Goal: Task Accomplishment & Management: Use online tool/utility

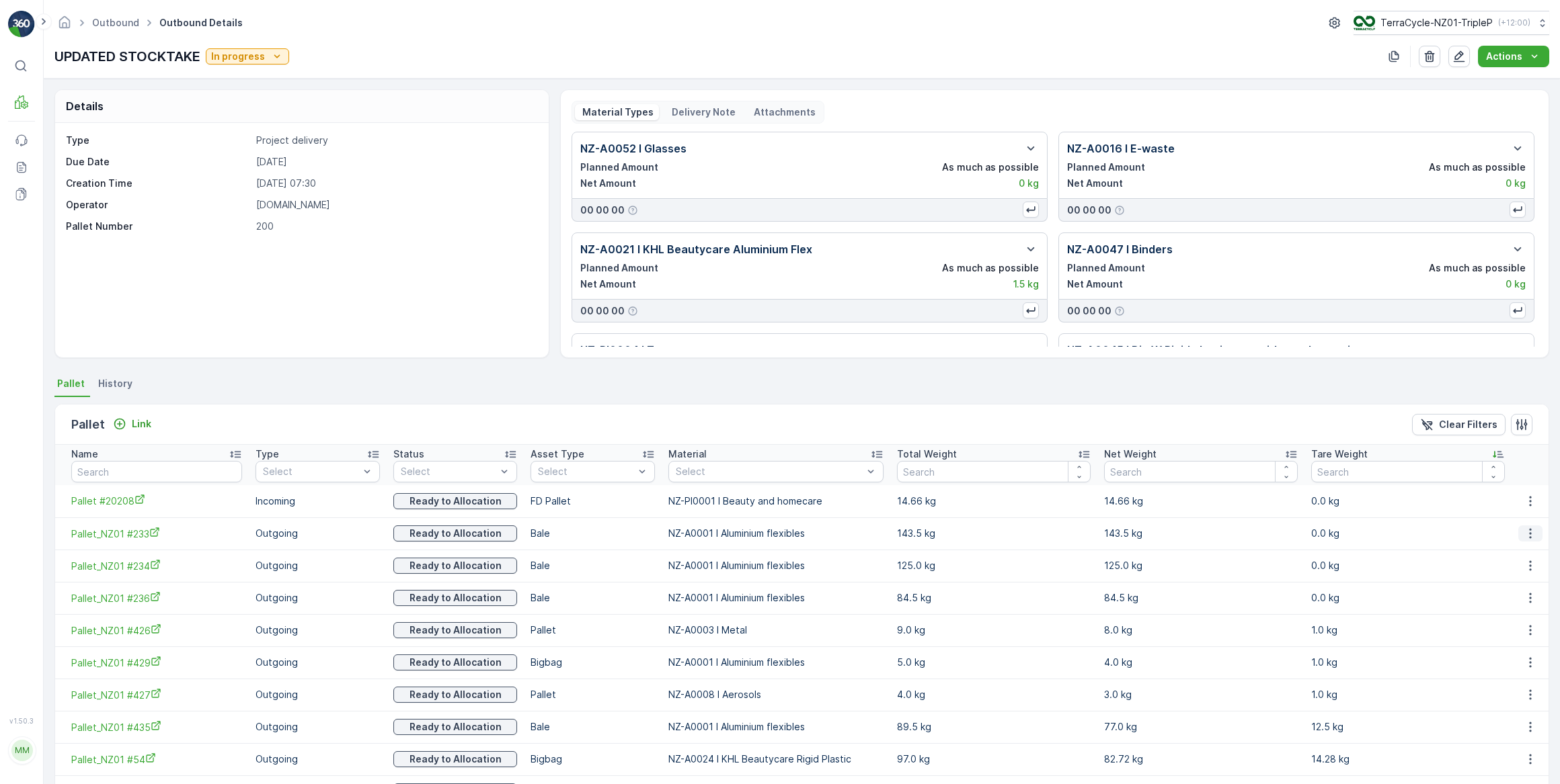
click at [1530, 533] on icon "button" at bounding box center [1530, 534] width 2 height 10
click at [1513, 574] on span "Unlink Pallet" at bounding box center [1503, 578] width 54 height 14
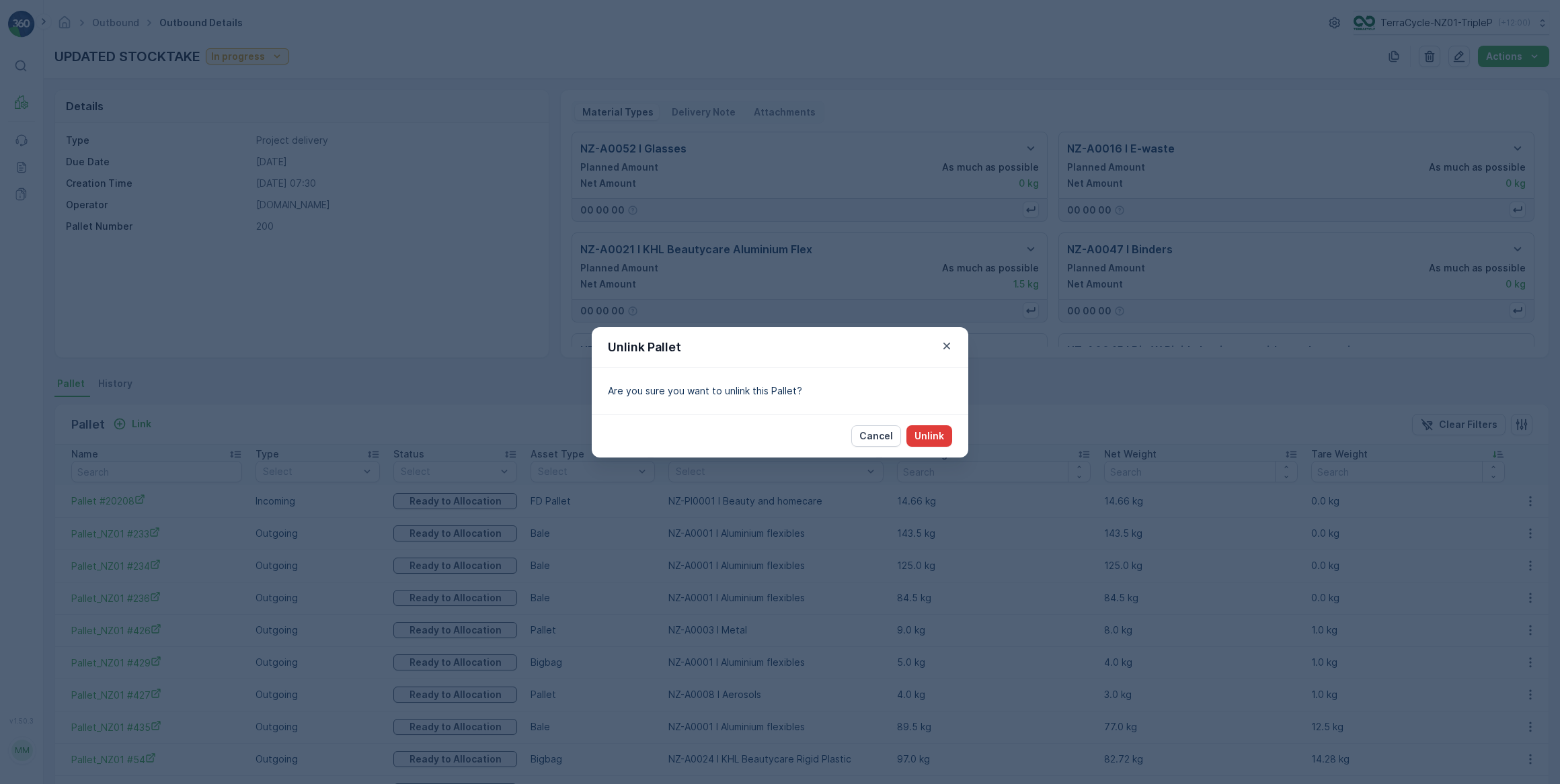
click at [942, 436] on p "Unlink" at bounding box center [929, 436] width 30 height 14
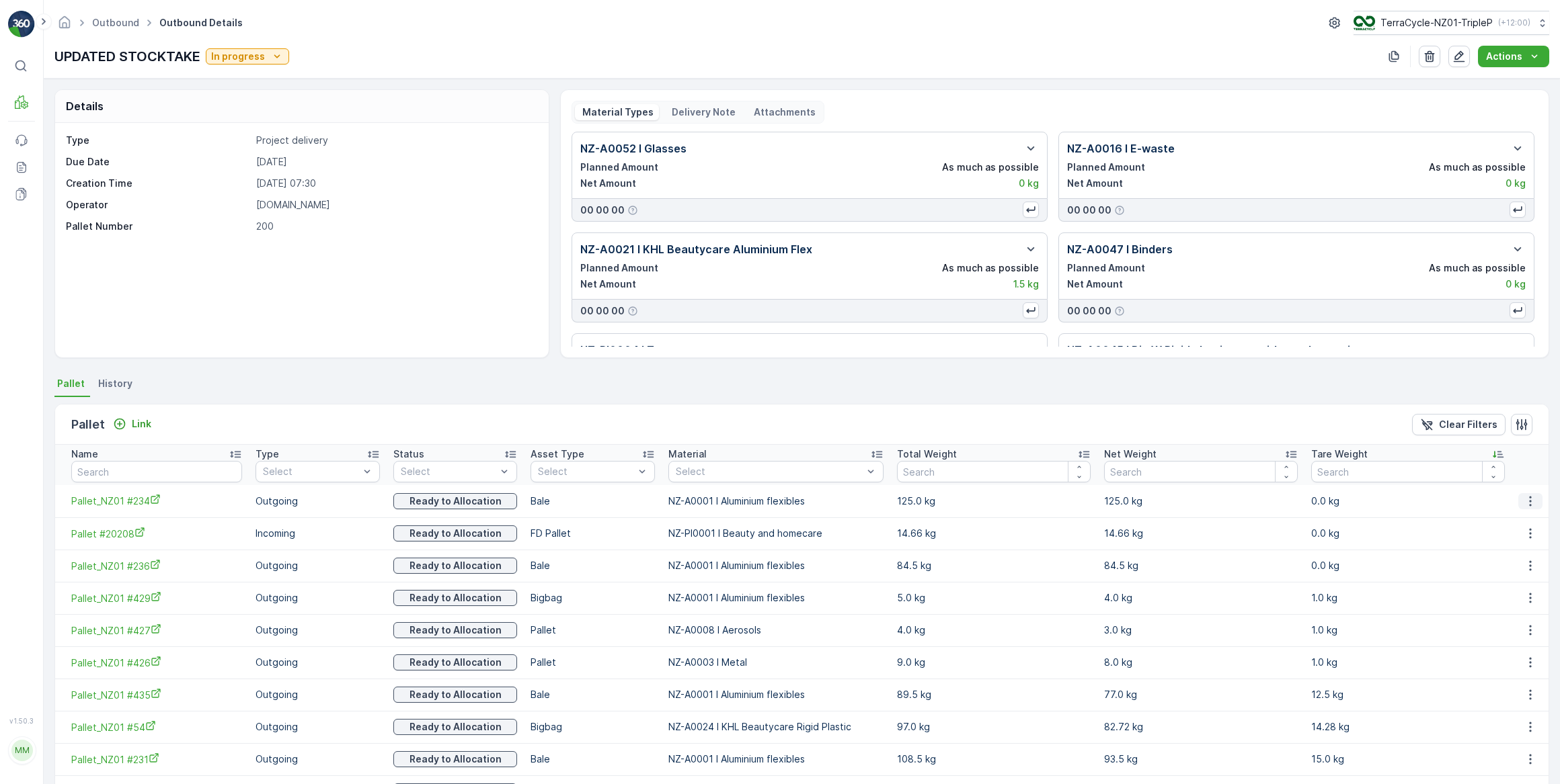
click at [1527, 502] on icon "button" at bounding box center [1530, 502] width 14 height 14
click at [1496, 549] on span "Unlink Pallet" at bounding box center [1503, 546] width 54 height 14
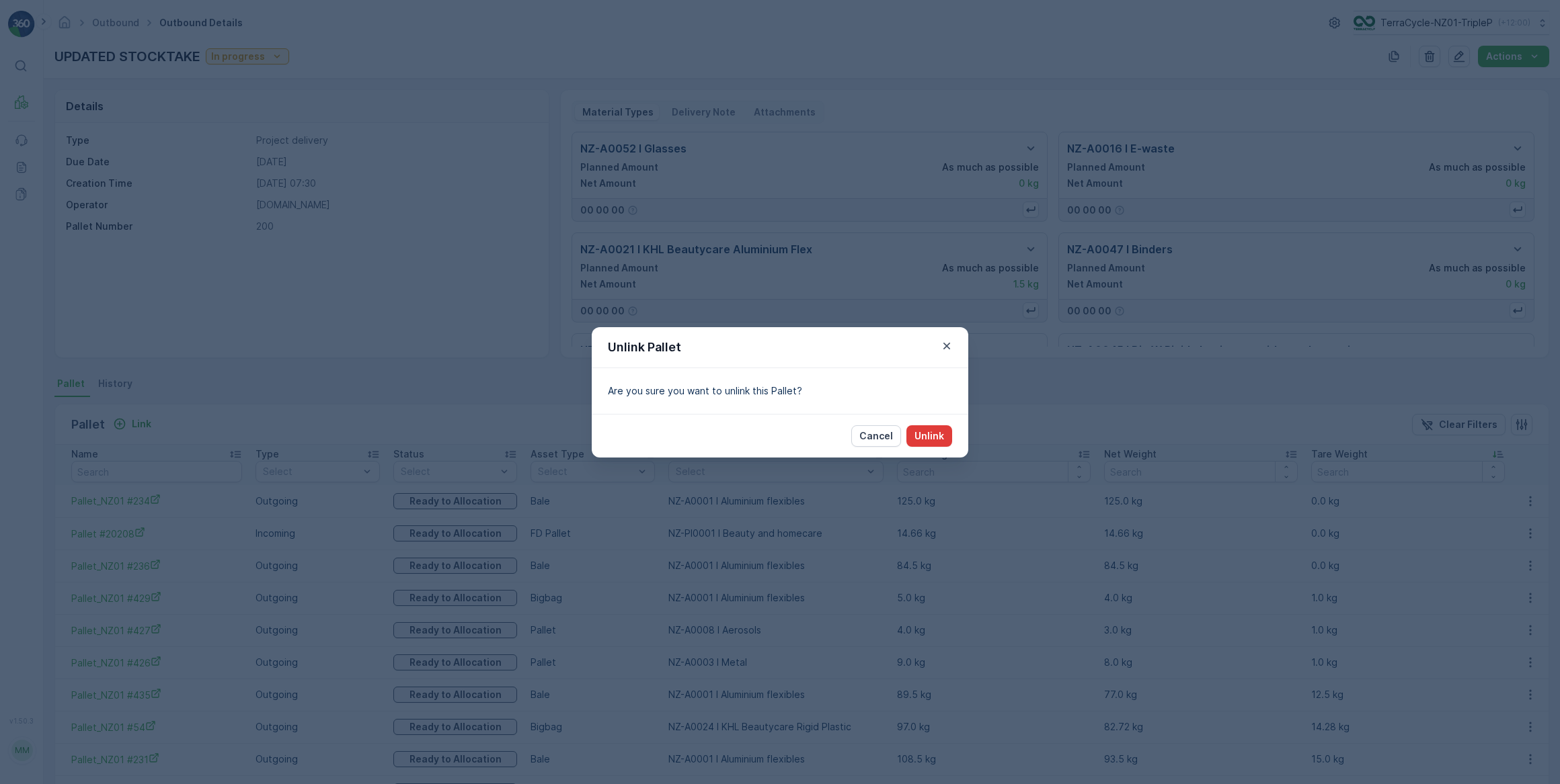
click at [928, 436] on p "Unlink" at bounding box center [929, 436] width 30 height 14
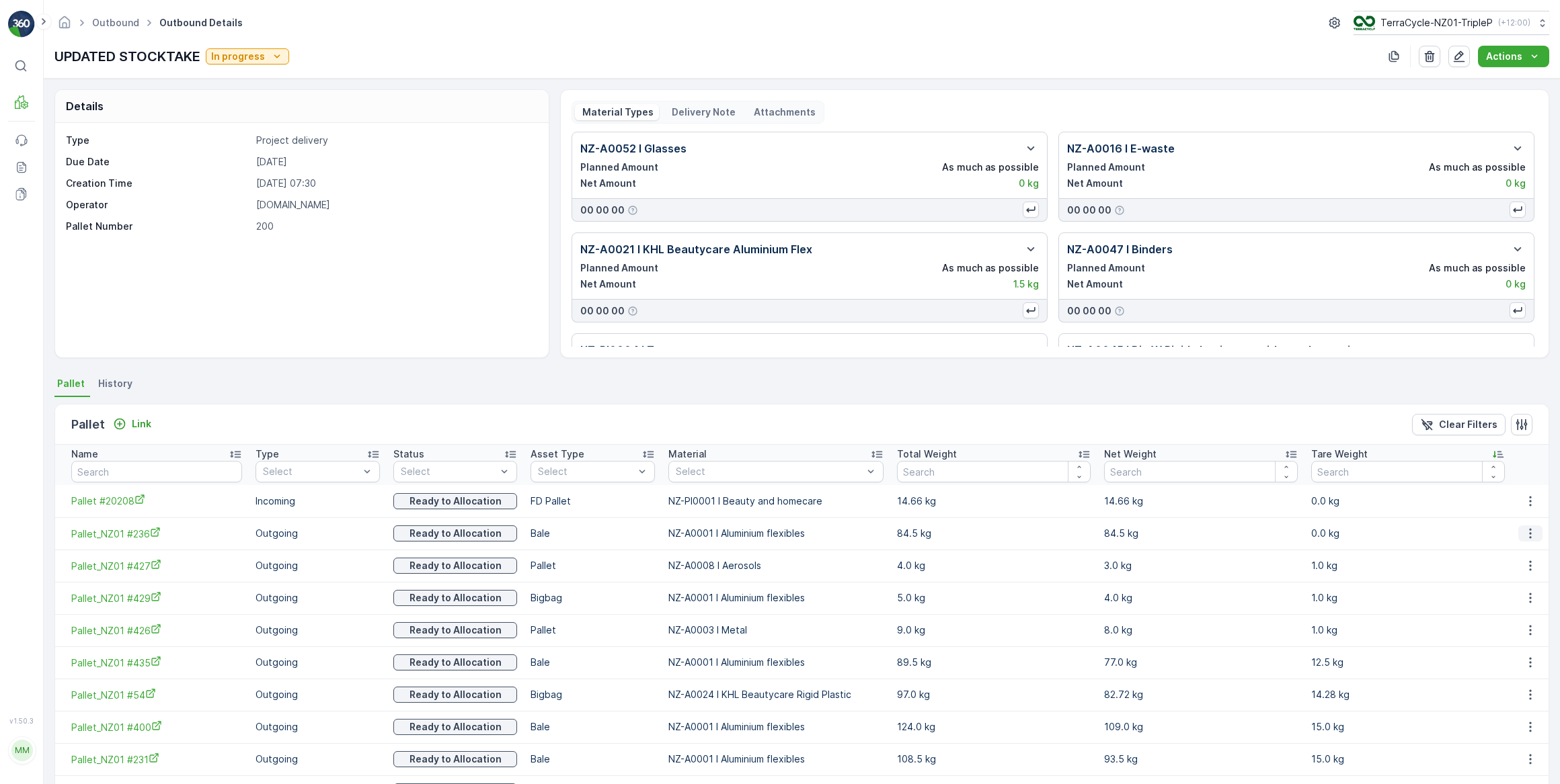
click at [1527, 531] on icon "button" at bounding box center [1530, 534] width 14 height 14
click at [1501, 579] on span "Unlink Pallet" at bounding box center [1503, 578] width 54 height 14
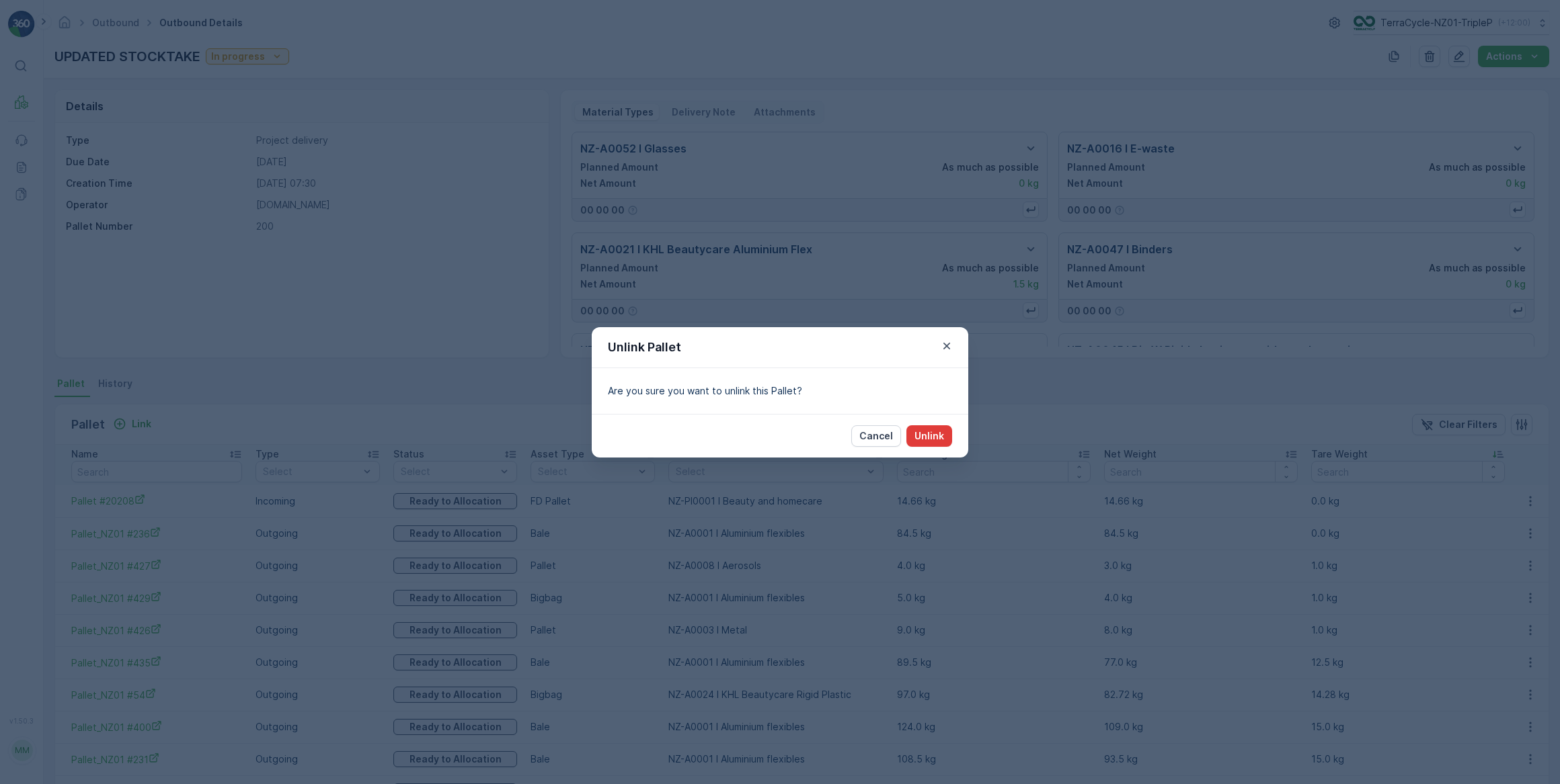
click at [931, 440] on p "Unlink" at bounding box center [929, 436] width 30 height 14
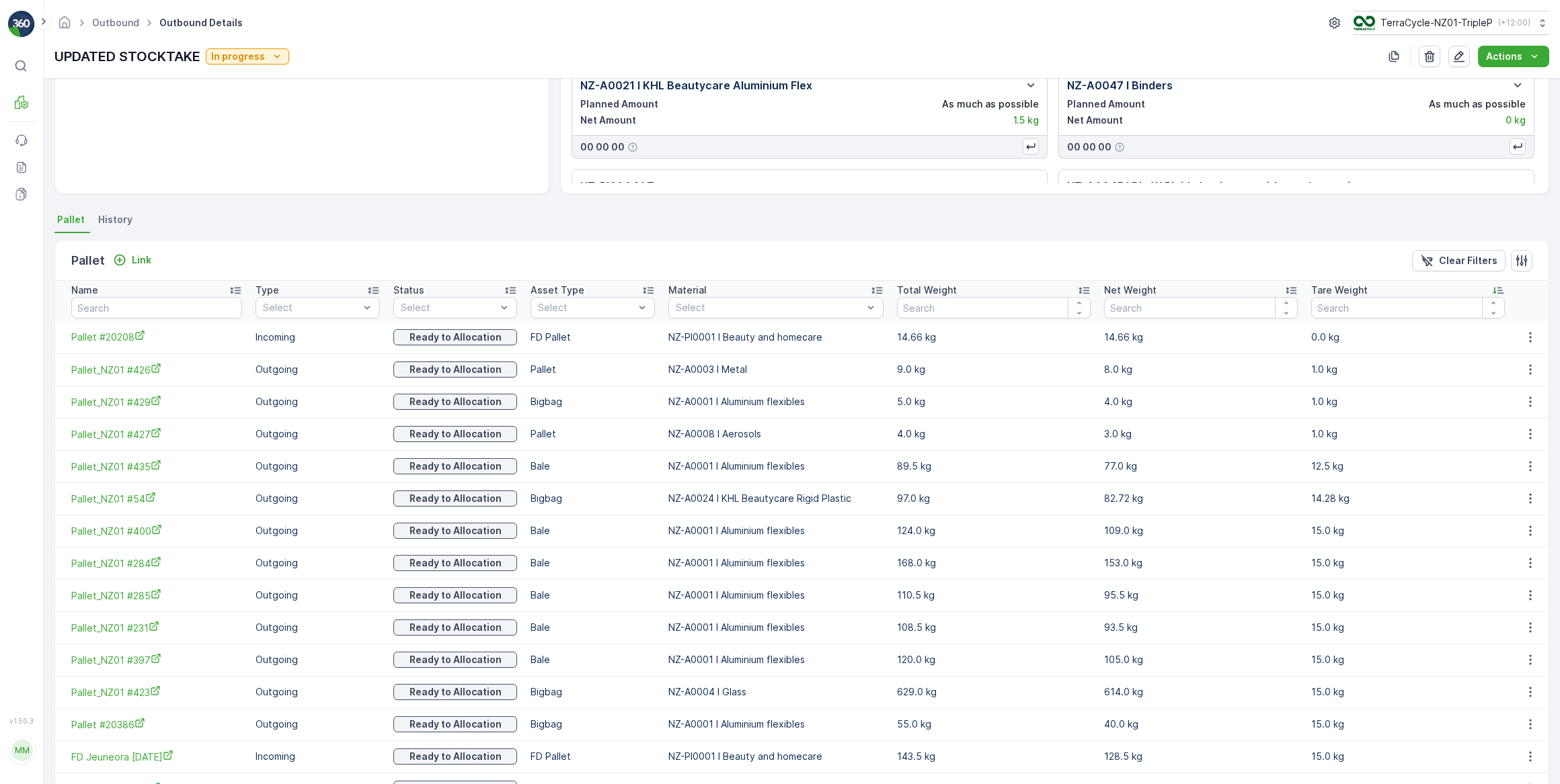
scroll to position [183, 0]
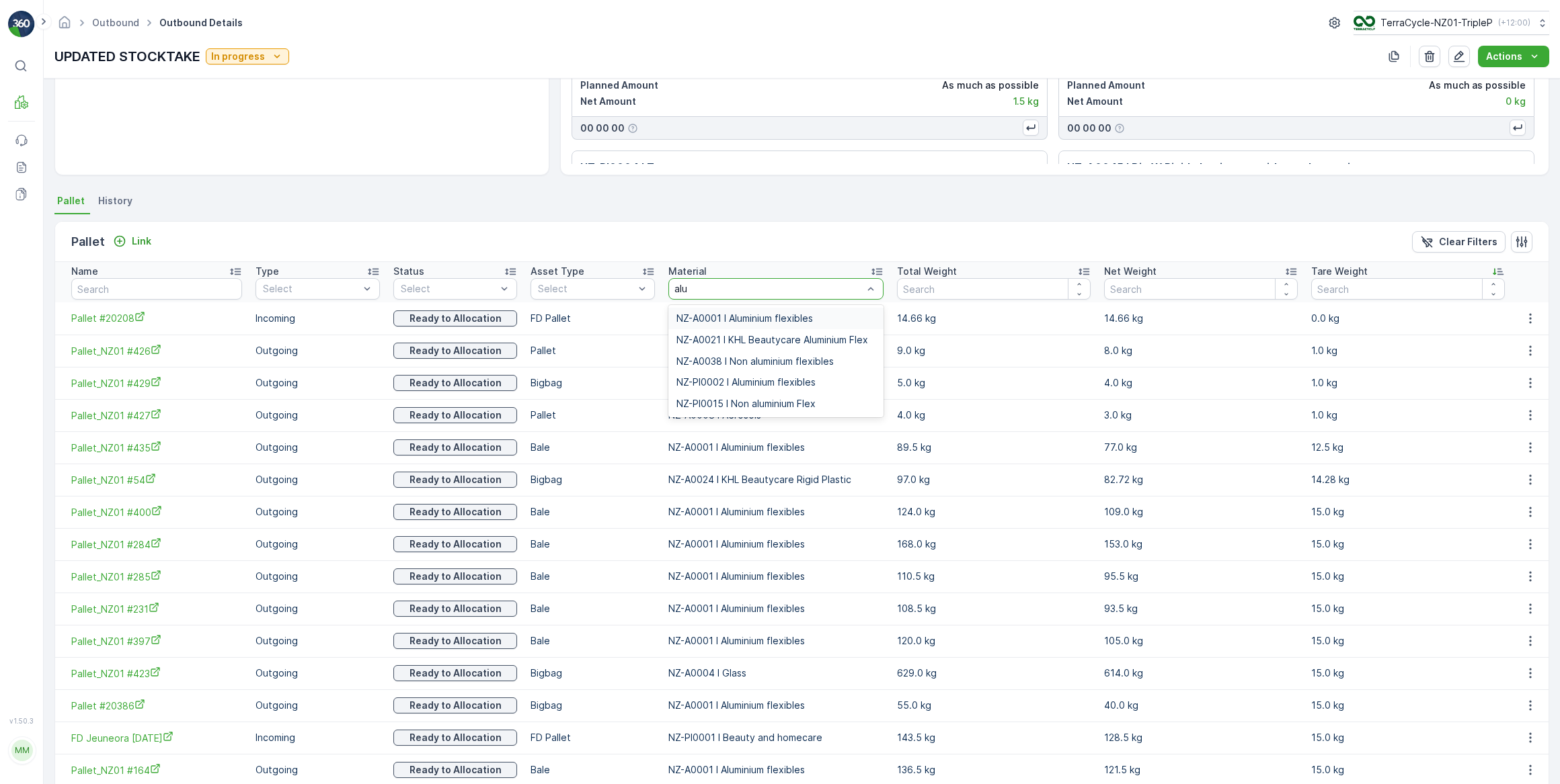
type input "alum"
click at [813, 318] on span "NZ-A0001 I Aluminium flexibles" at bounding box center [744, 318] width 136 height 11
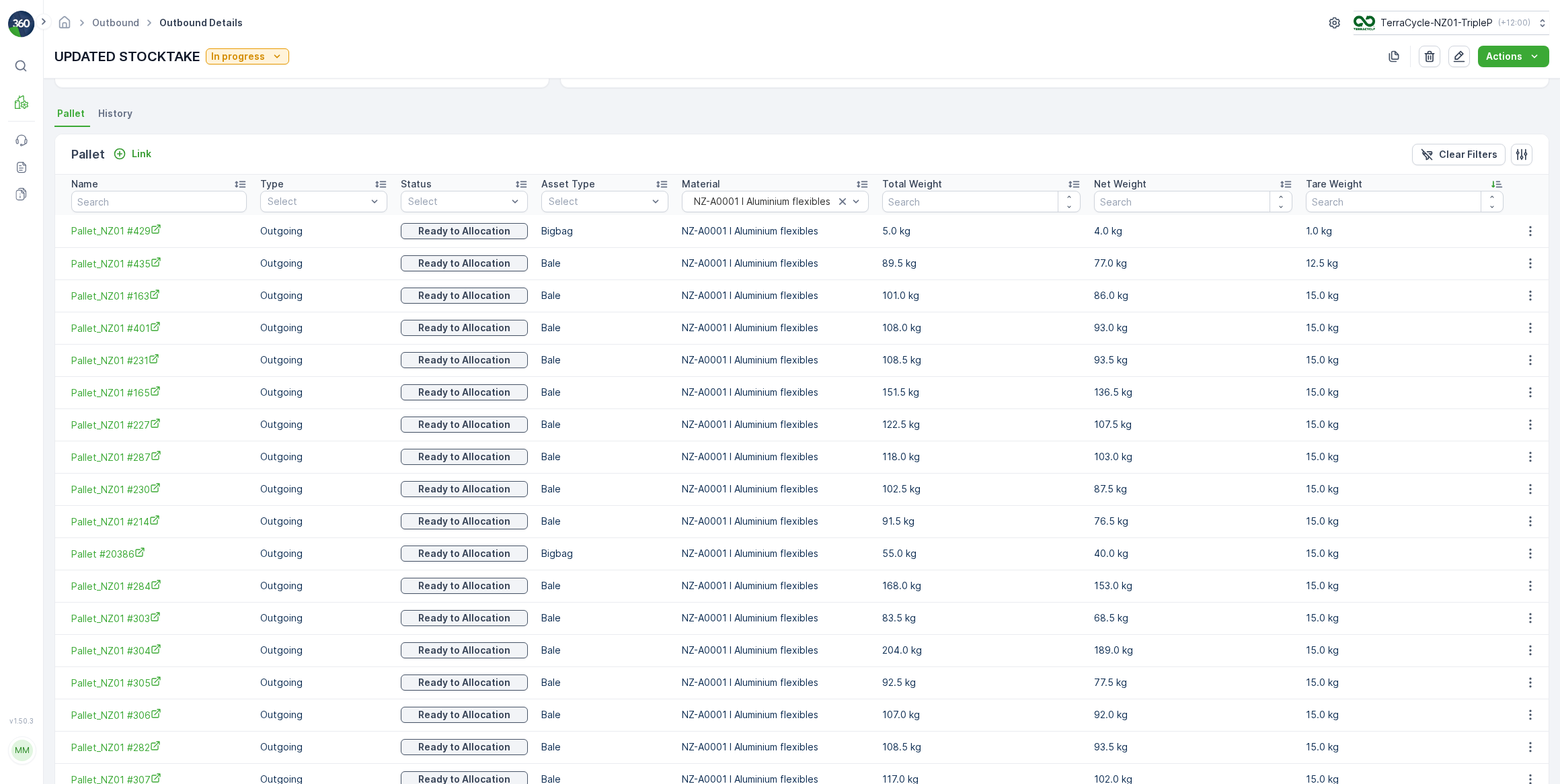
scroll to position [392, 0]
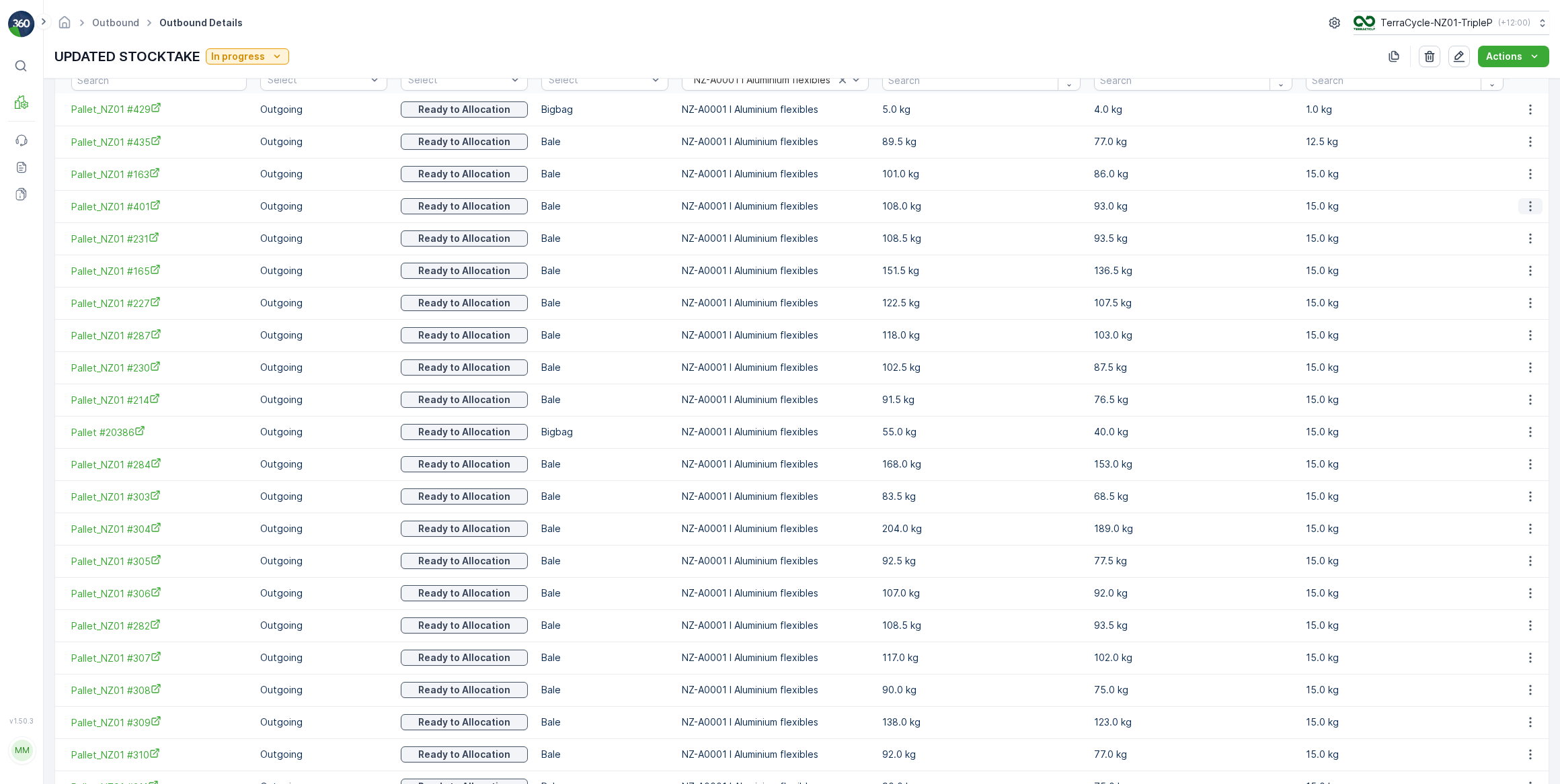
drag, startPoint x: 1529, startPoint y: 201, endPoint x: 1524, endPoint y: 211, distance: 11.2
click at [1529, 202] on icon "button" at bounding box center [1530, 206] width 14 height 14
click at [1508, 249] on span "Unlink Pallet" at bounding box center [1503, 250] width 54 height 14
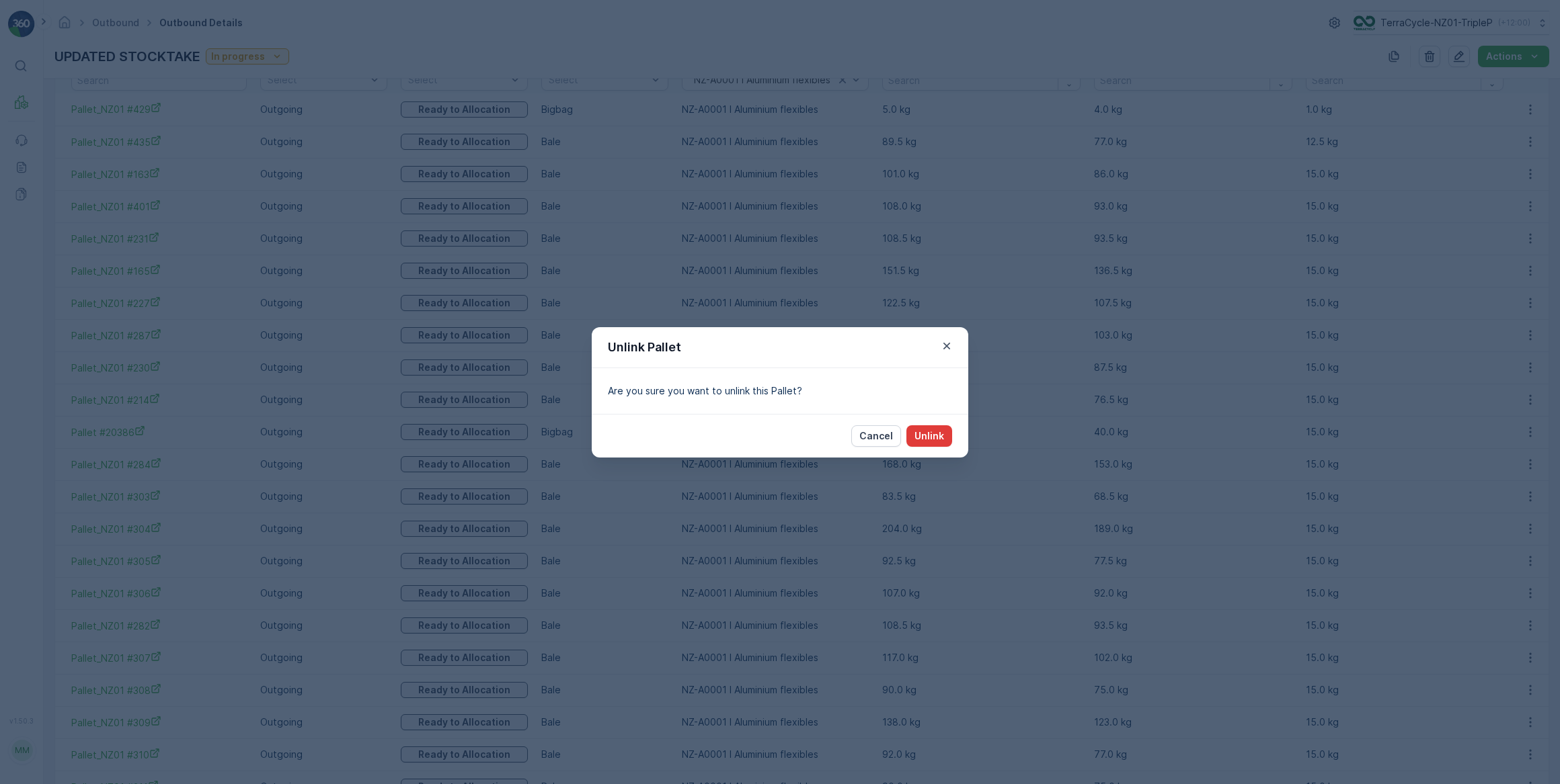
click at [921, 436] on p "Unlink" at bounding box center [929, 436] width 30 height 14
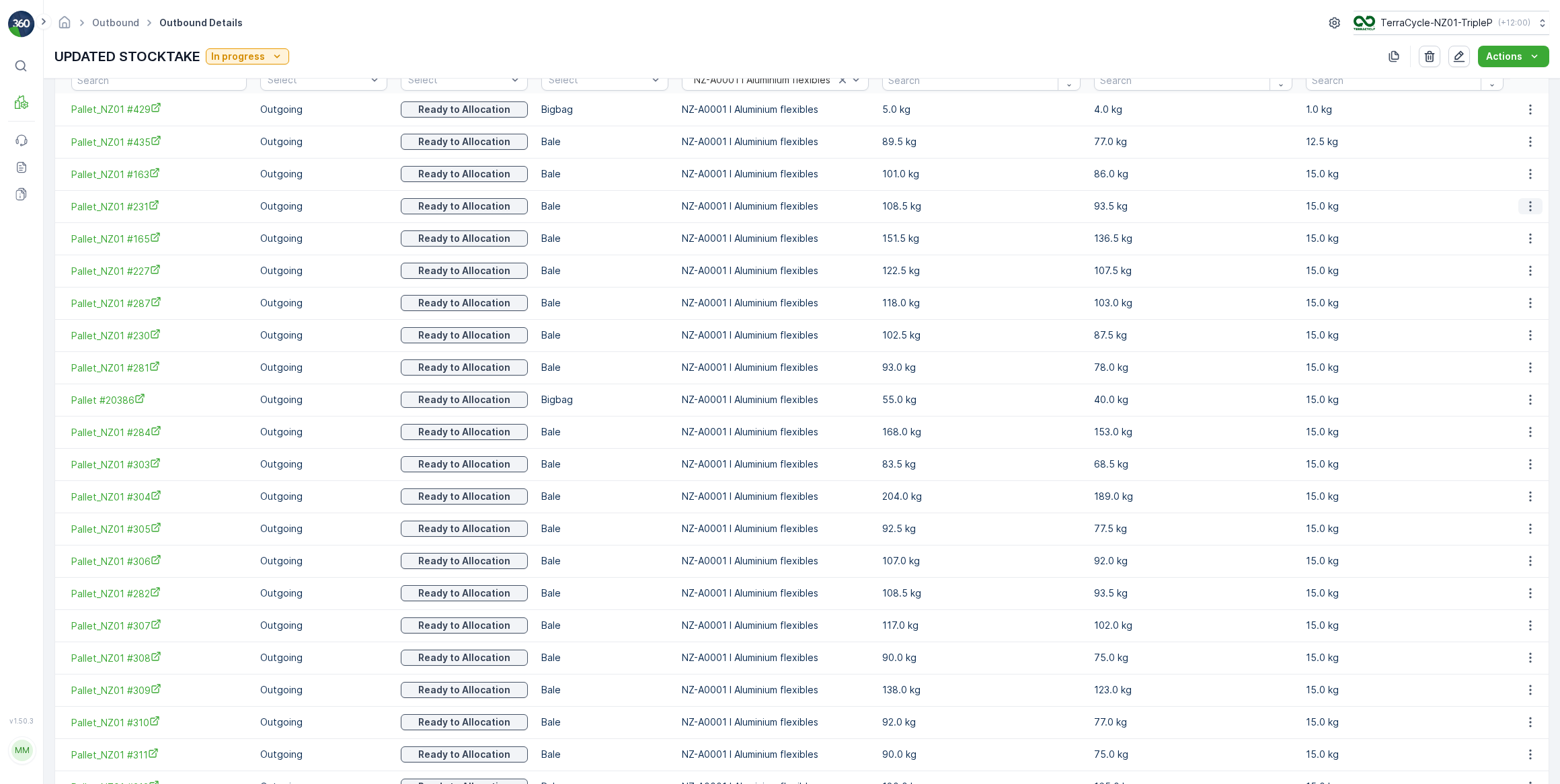
click at [1524, 204] on icon "button" at bounding box center [1530, 206] width 14 height 14
click at [1514, 250] on span "Unlink Pallet" at bounding box center [1503, 250] width 54 height 14
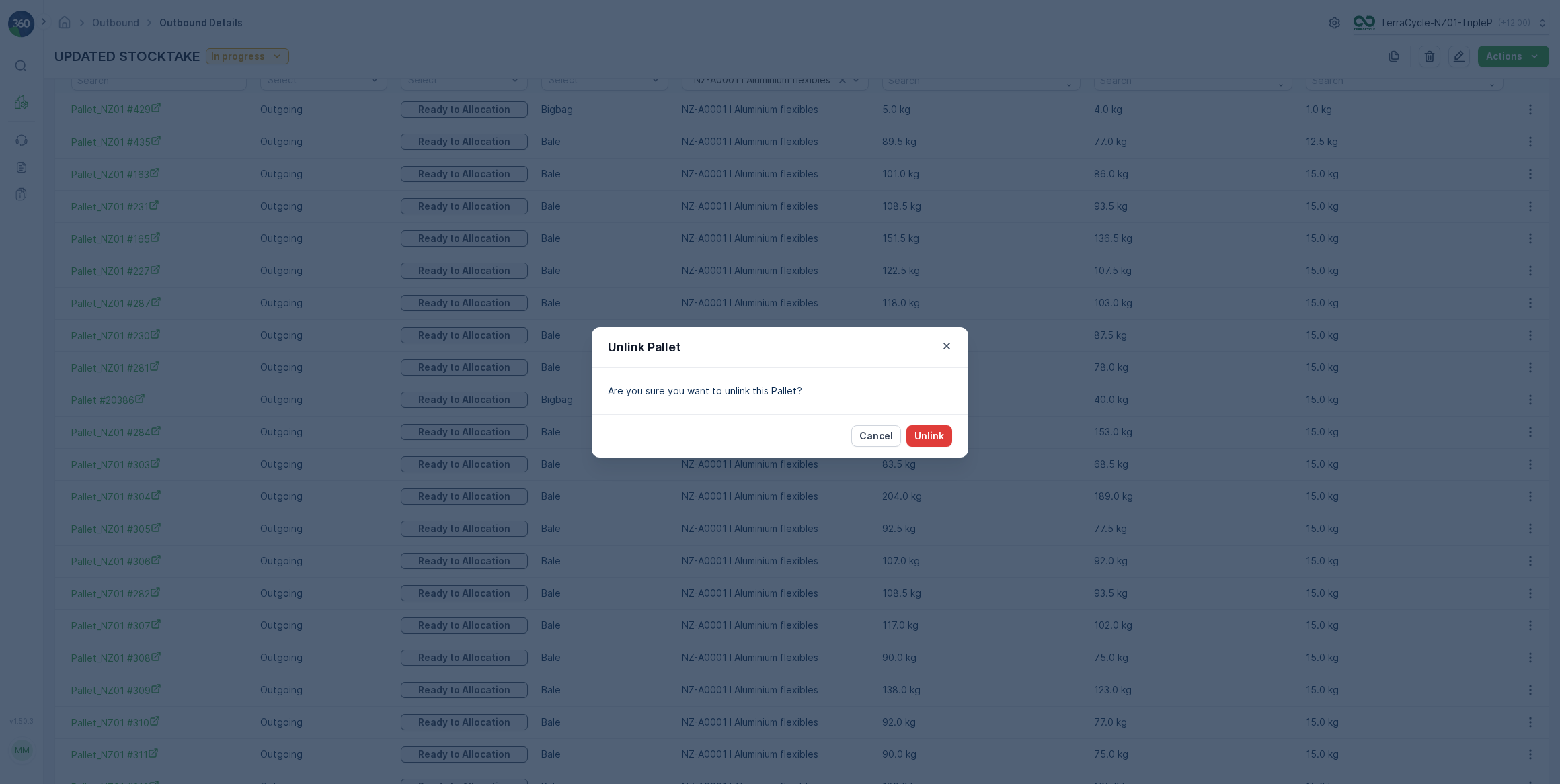
click at [938, 430] on p "Unlink" at bounding box center [929, 436] width 30 height 14
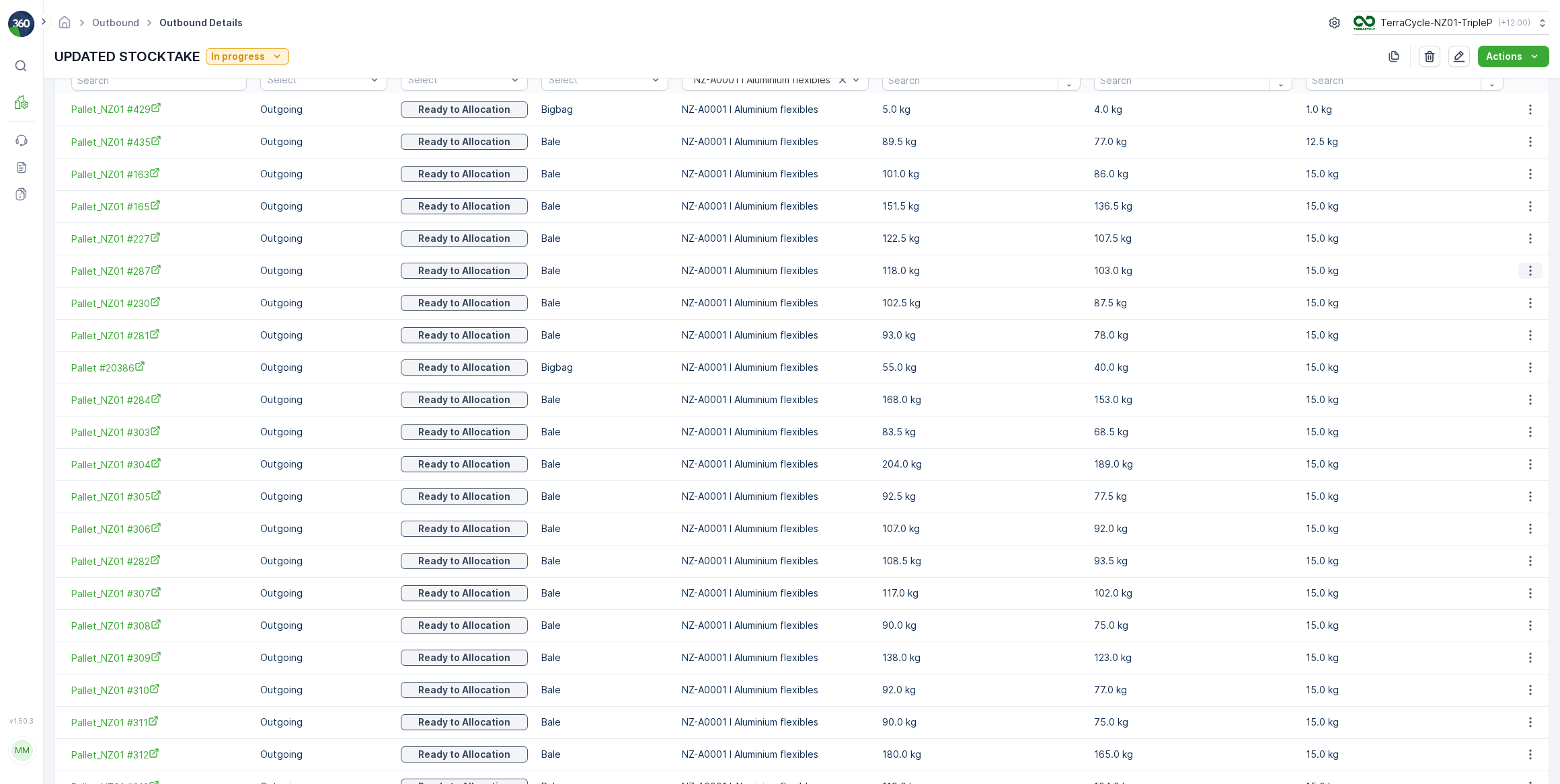
click at [1528, 271] on icon "button" at bounding box center [1530, 271] width 14 height 14
click at [1501, 315] on span "Unlink Pallet" at bounding box center [1503, 315] width 54 height 14
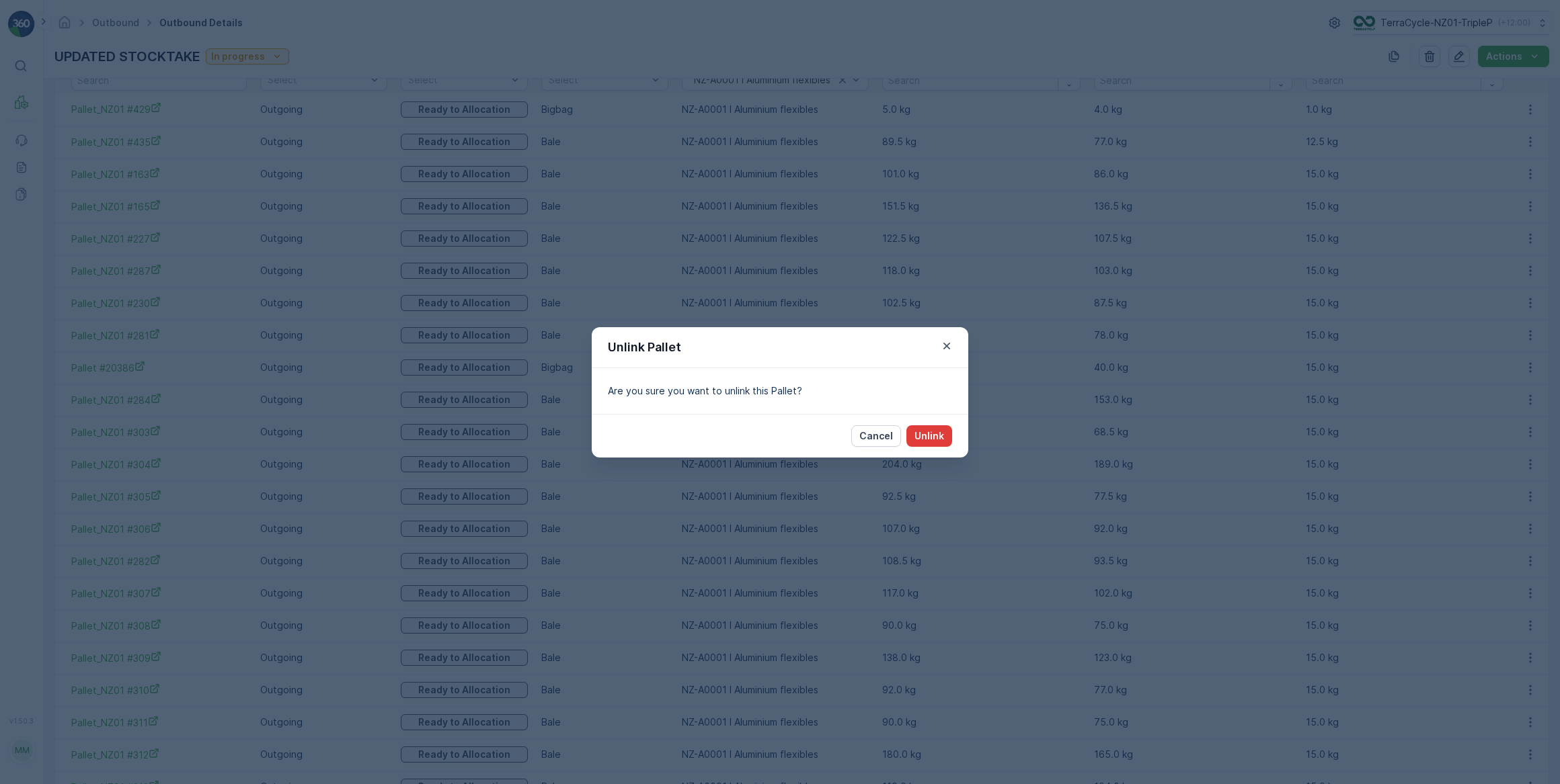
click at [946, 433] on button "Unlink" at bounding box center [929, 436] width 46 height 21
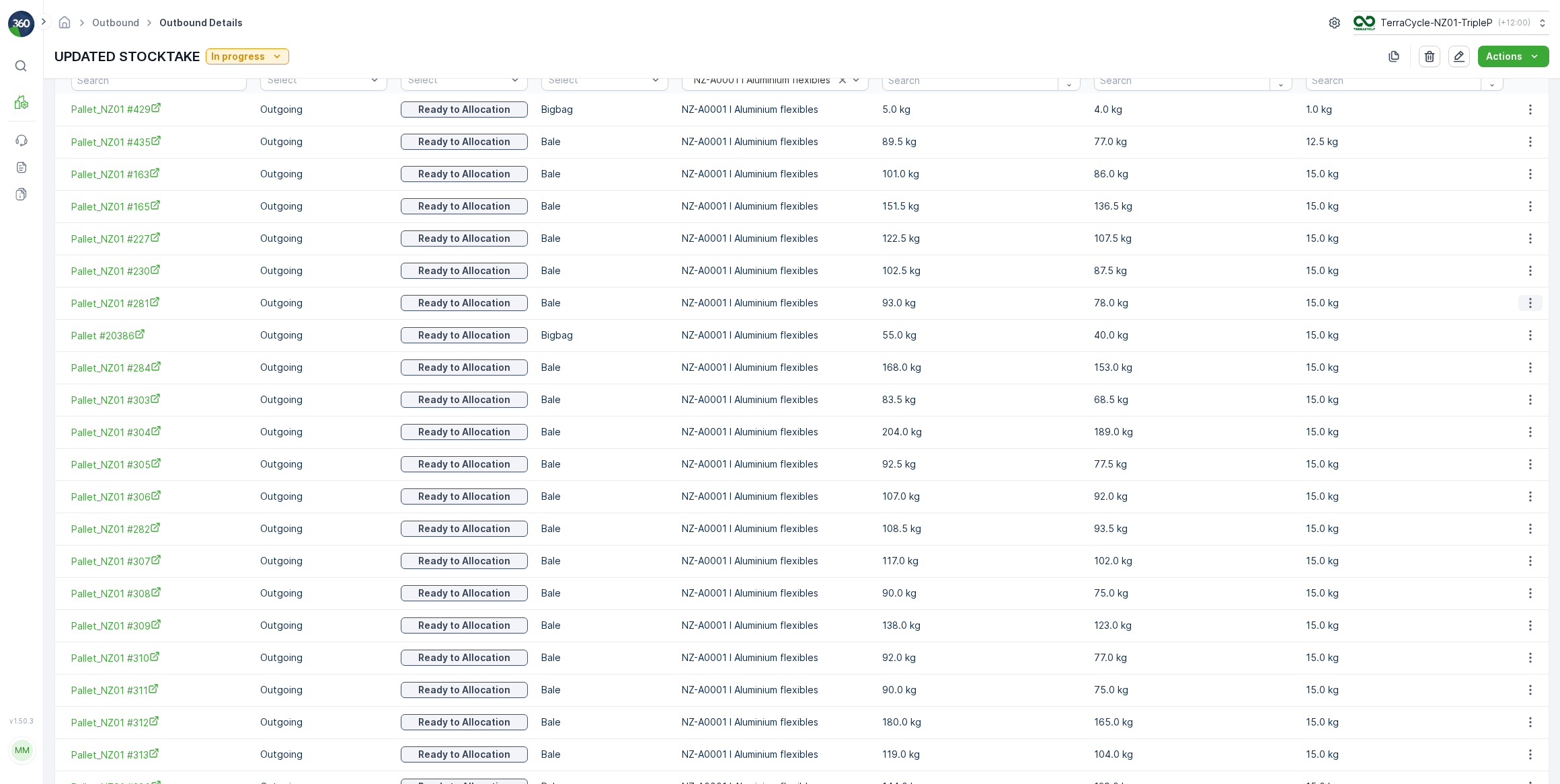
click at [1526, 304] on icon "button" at bounding box center [1530, 303] width 14 height 14
click at [1500, 348] on span "Unlink Pallet" at bounding box center [1503, 347] width 54 height 14
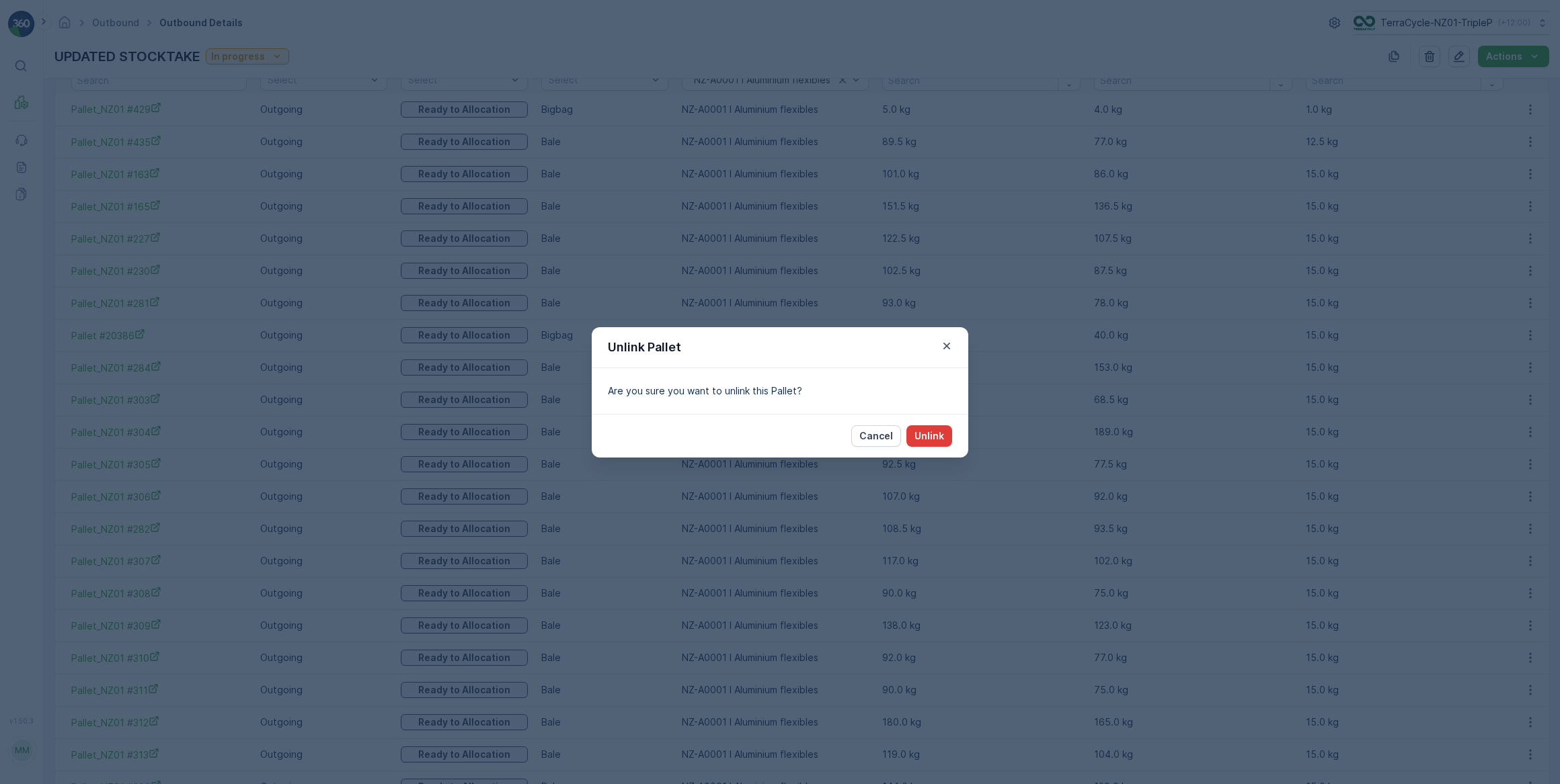
click at [935, 436] on p "Unlink" at bounding box center [929, 436] width 30 height 14
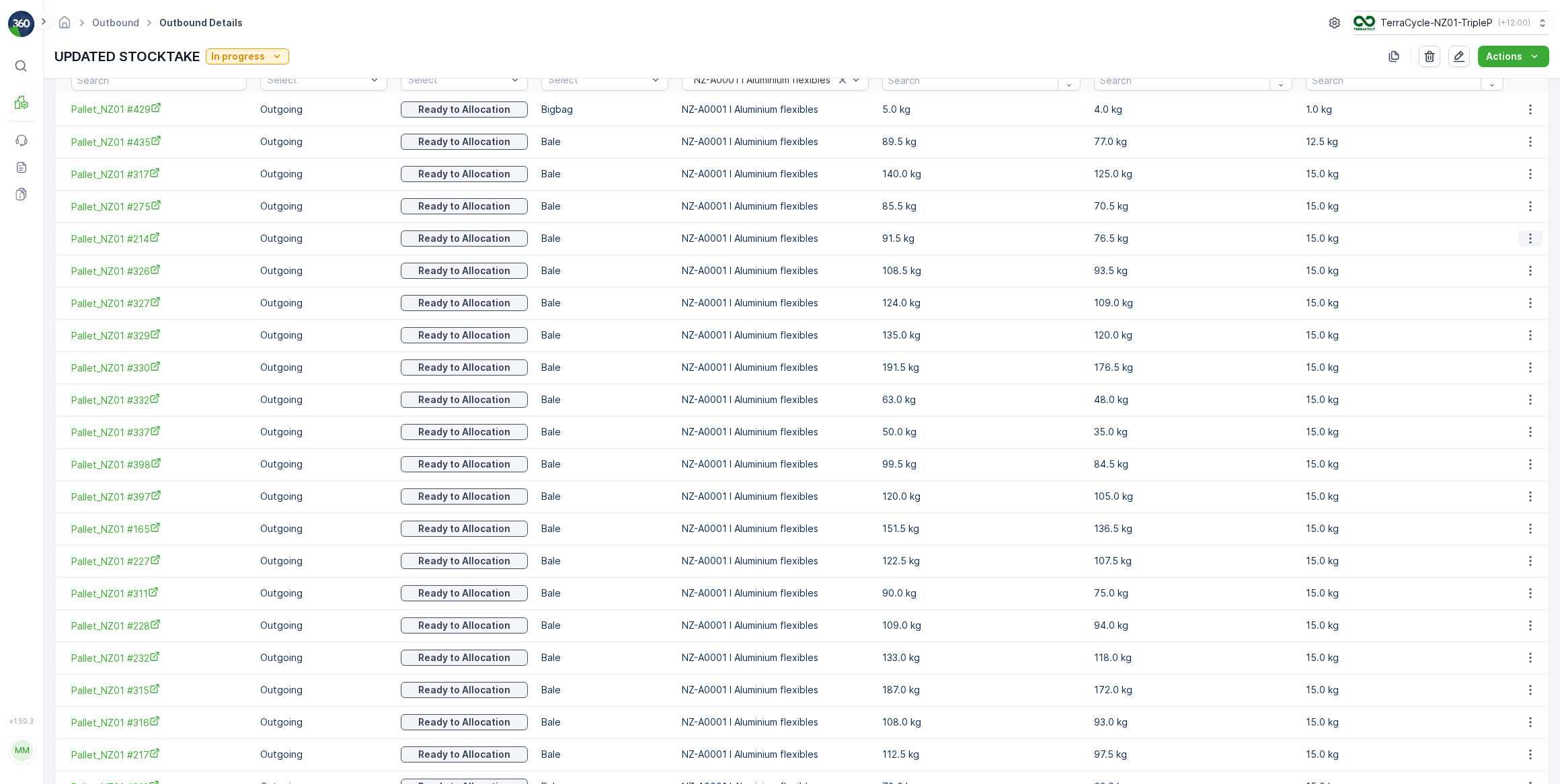
click at [1527, 240] on icon "button" at bounding box center [1530, 238] width 14 height 14
click at [1498, 281] on span "Unlink Pallet" at bounding box center [1503, 282] width 54 height 14
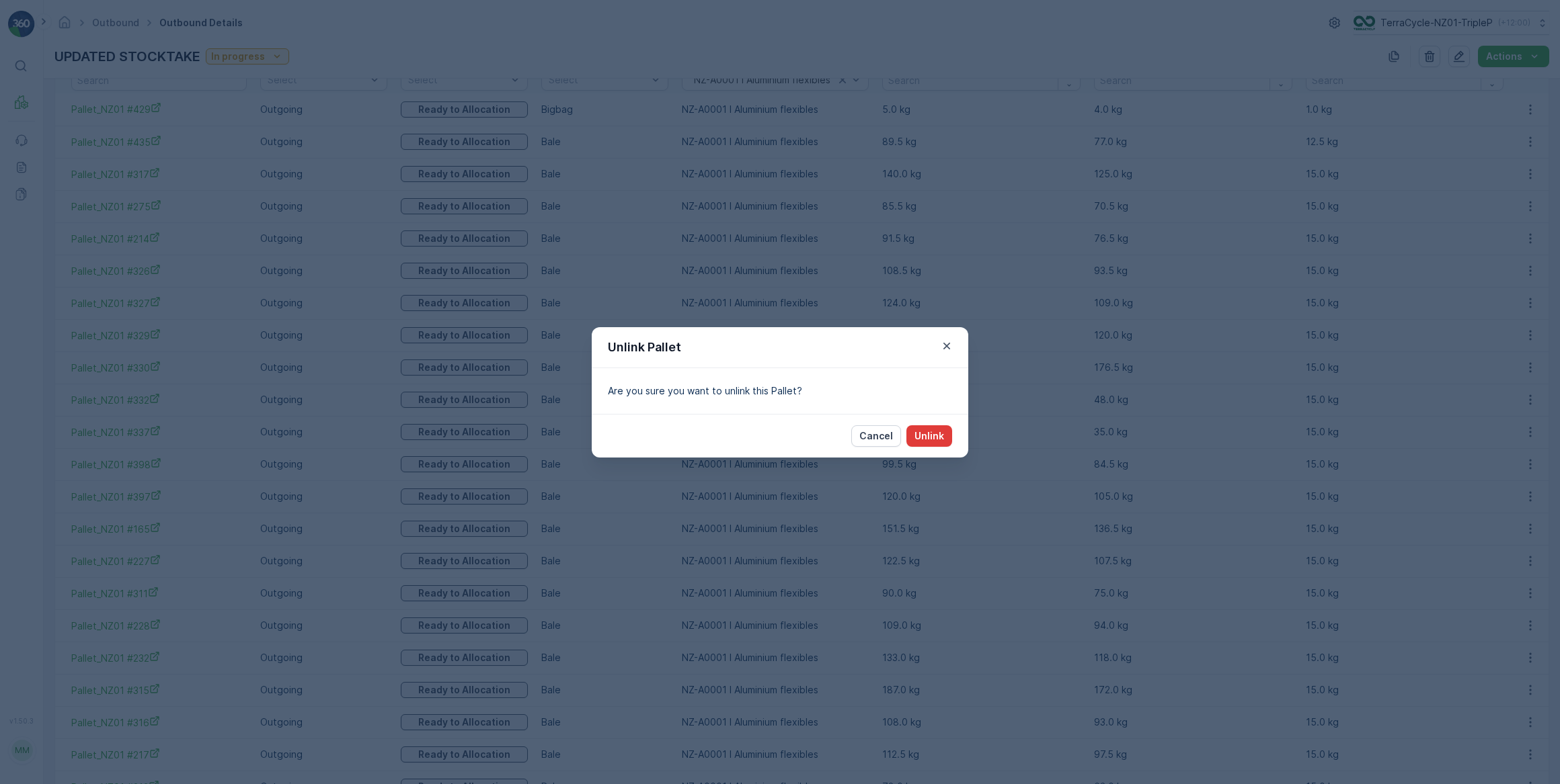
click at [921, 430] on p "Unlink" at bounding box center [929, 436] width 30 height 14
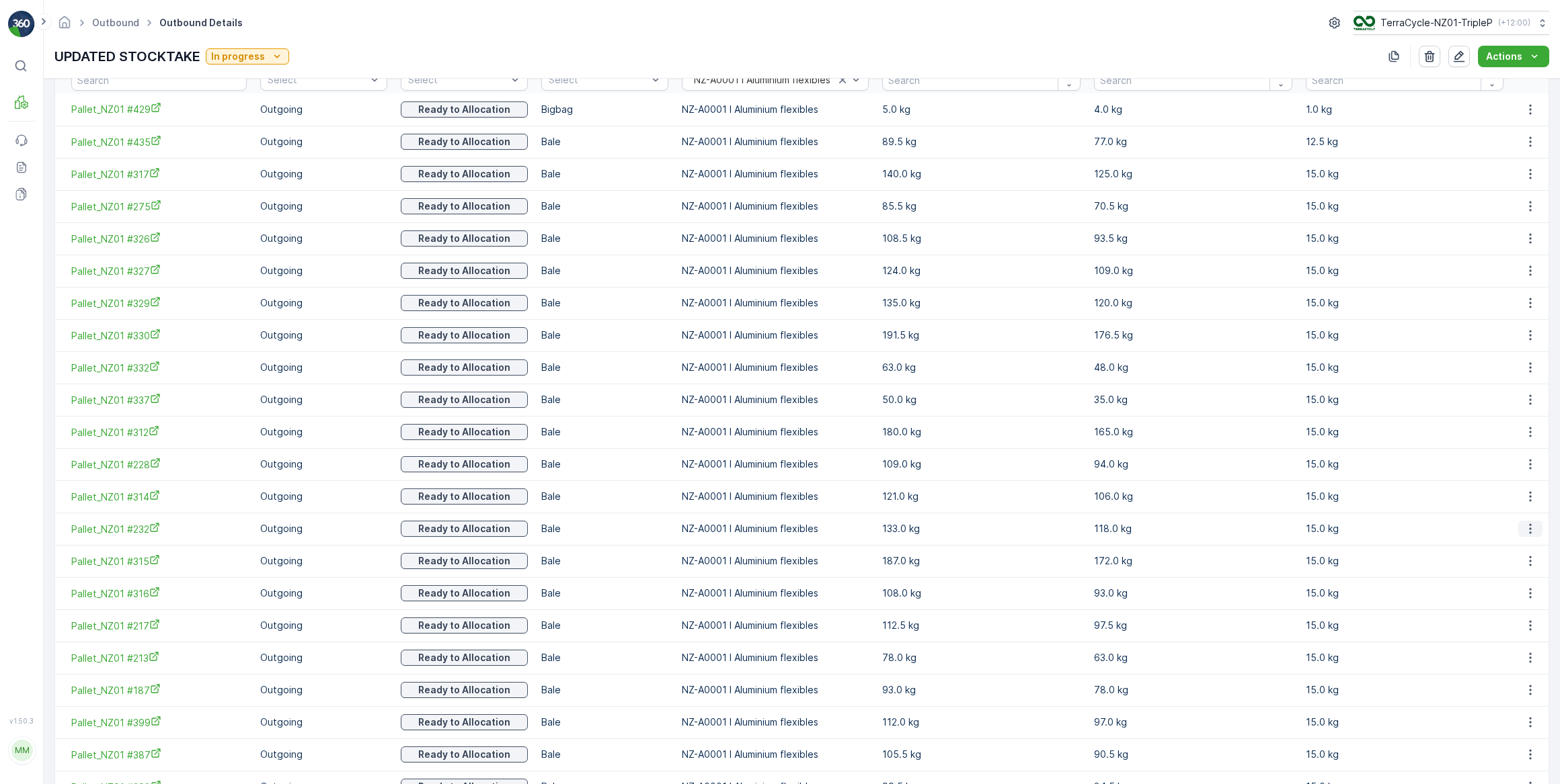
click at [1529, 529] on icon "button" at bounding box center [1530, 529] width 2 height 10
click at [1500, 576] on span "Unlink Pallet" at bounding box center [1503, 573] width 54 height 14
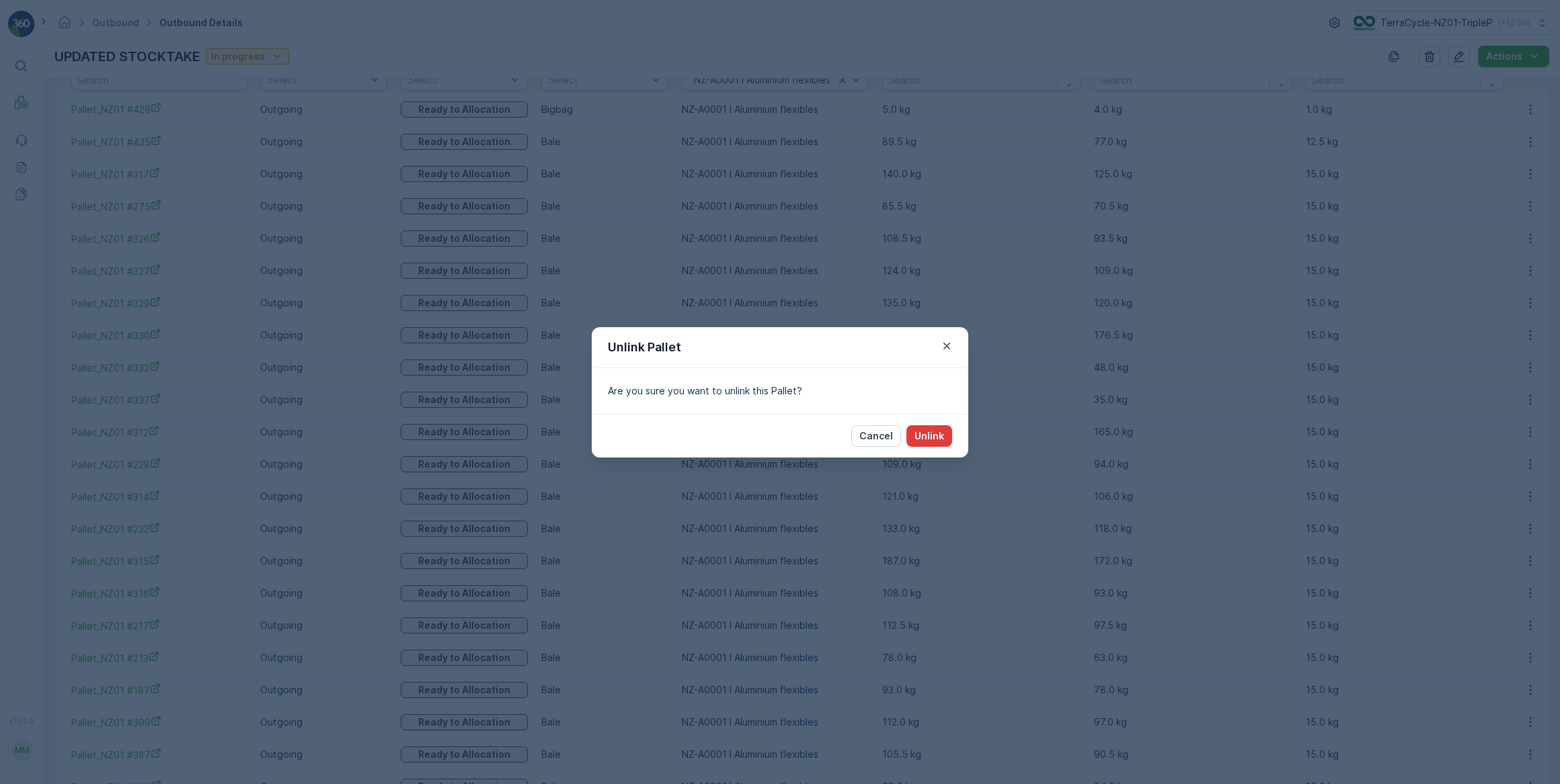
click at [931, 436] on p "Unlink" at bounding box center [929, 436] width 30 height 14
